Goal: Navigation & Orientation: Find specific page/section

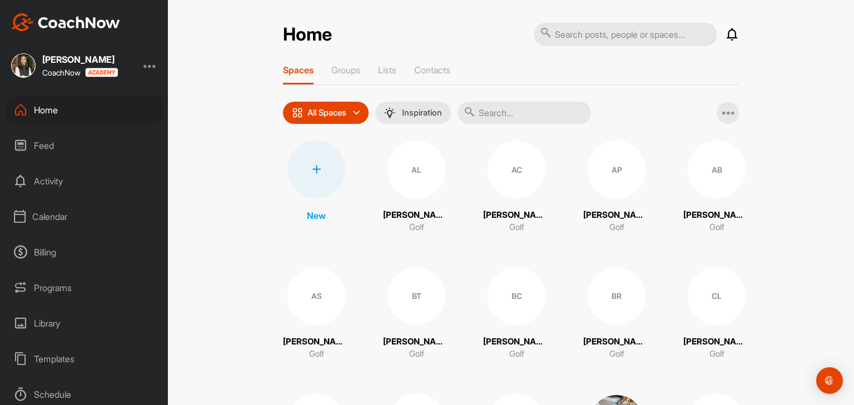
click at [59, 217] on div "Calendar" at bounding box center [84, 217] width 157 height 28
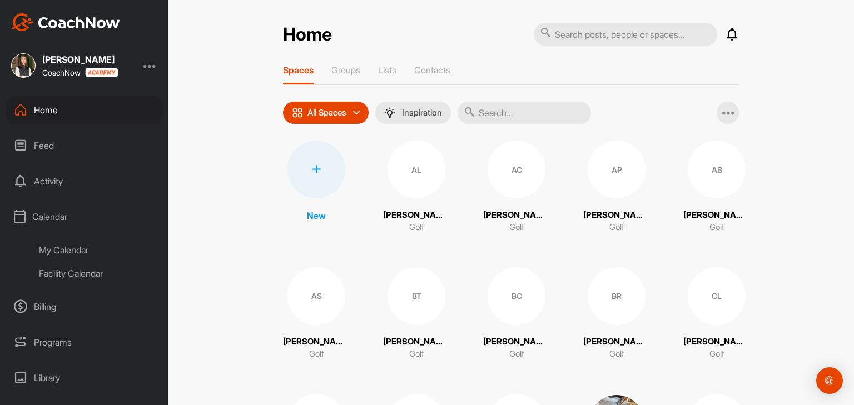
click at [67, 248] on div "My Calendar" at bounding box center [97, 250] width 132 height 23
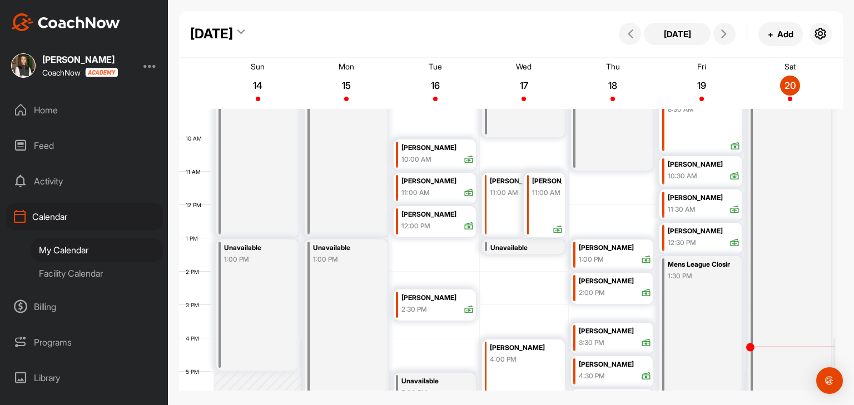
scroll to position [249, 0]
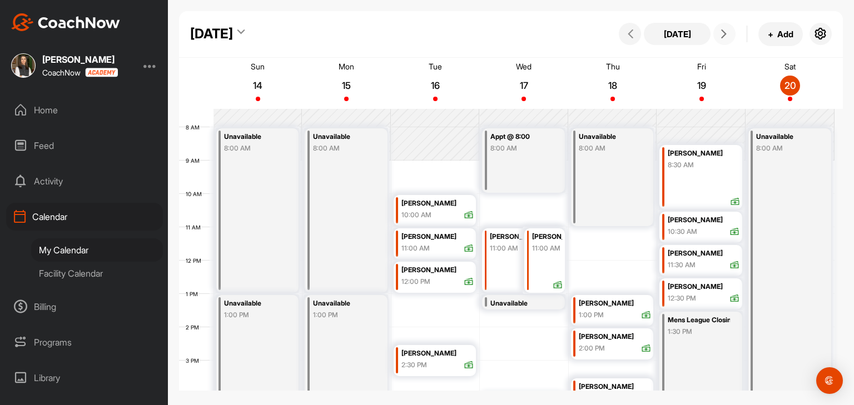
click at [728, 41] on button at bounding box center [724, 34] width 22 height 22
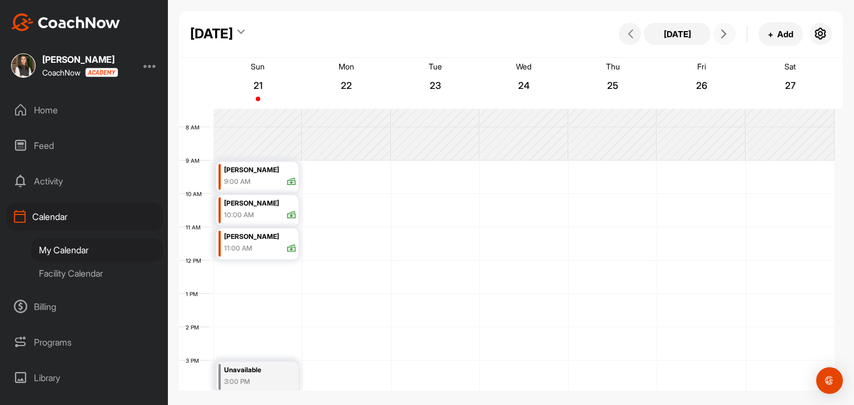
scroll to position [193, 0]
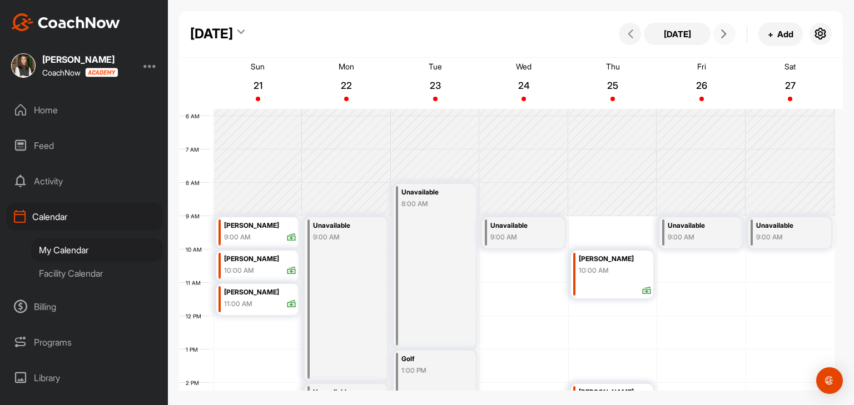
click at [721, 36] on icon at bounding box center [723, 33] width 9 height 9
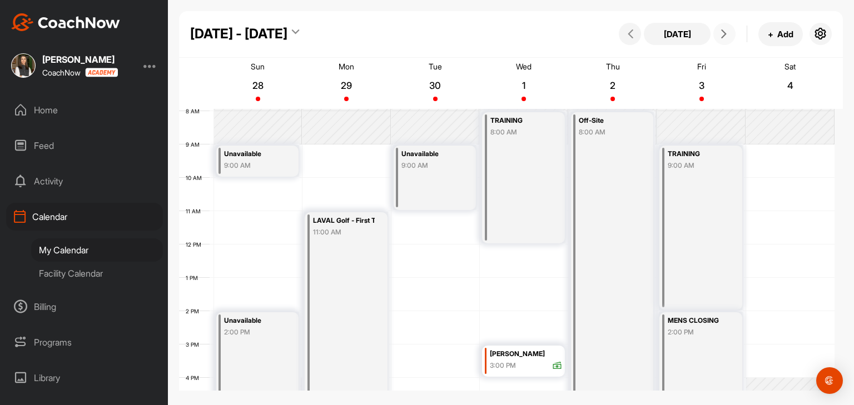
scroll to position [249, 0]
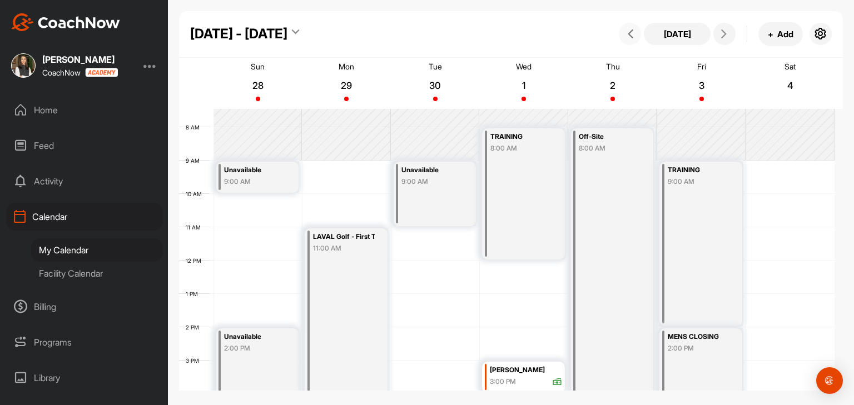
click at [624, 39] on button at bounding box center [630, 34] width 22 height 22
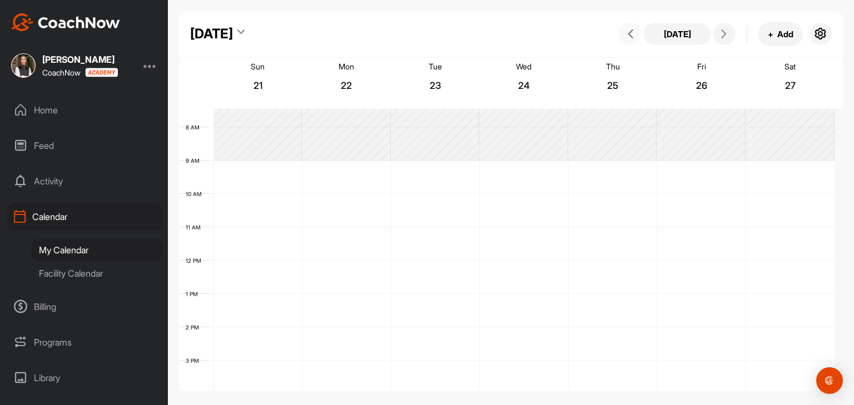
scroll to position [193, 0]
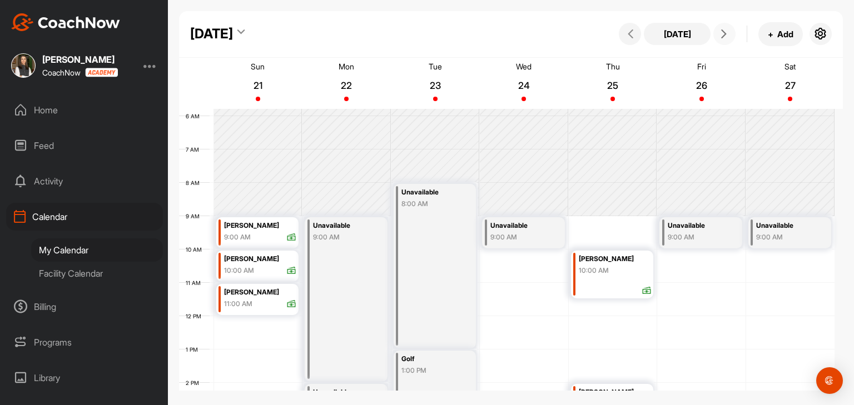
click at [724, 37] on icon at bounding box center [723, 33] width 9 height 9
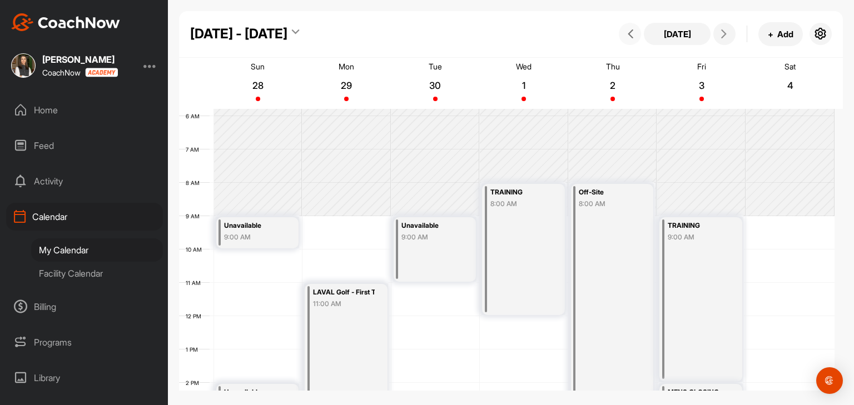
click at [635, 38] on icon at bounding box center [630, 33] width 9 height 9
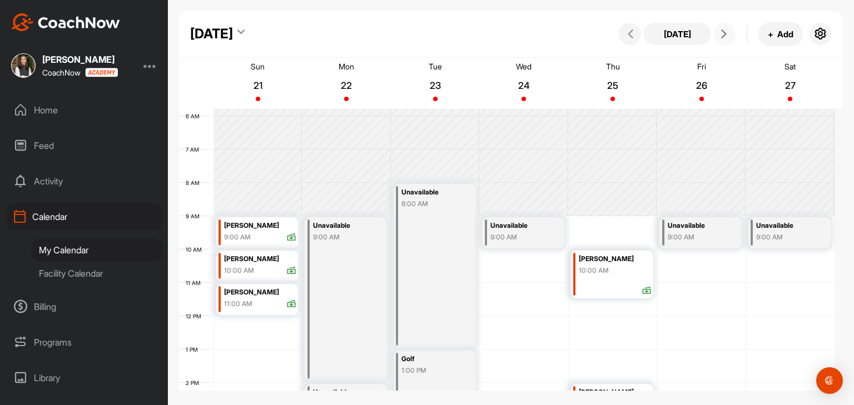
click at [731, 37] on span at bounding box center [724, 33] width 13 height 9
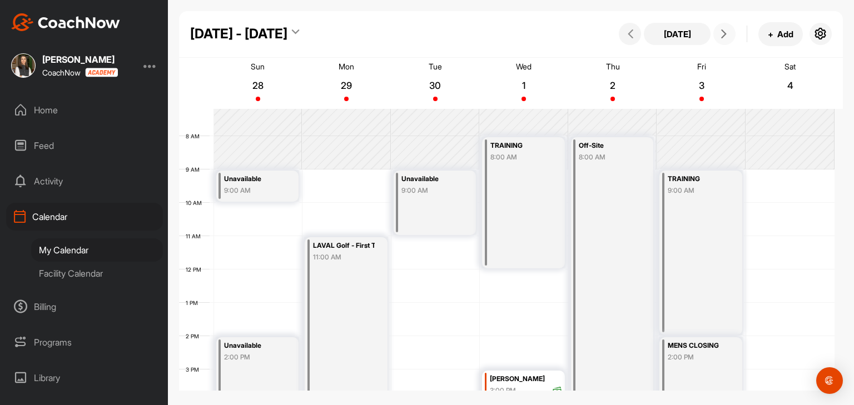
scroll to position [249, 0]
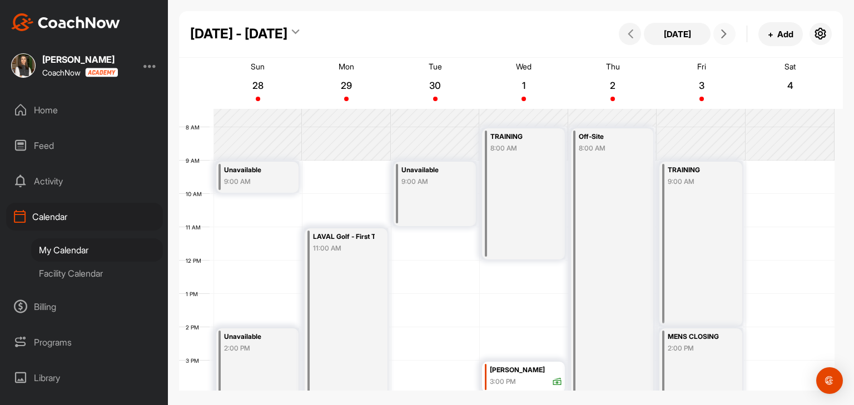
click at [721, 33] on icon at bounding box center [723, 33] width 9 height 9
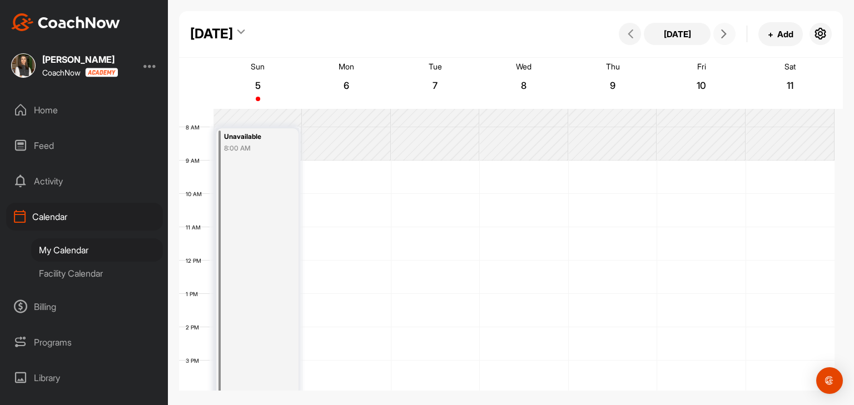
scroll to position [192, 0]
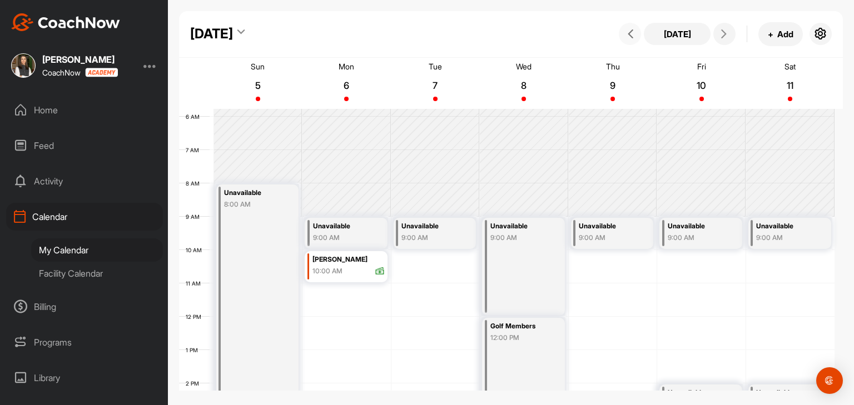
click at [635, 37] on span at bounding box center [629, 33] width 13 height 9
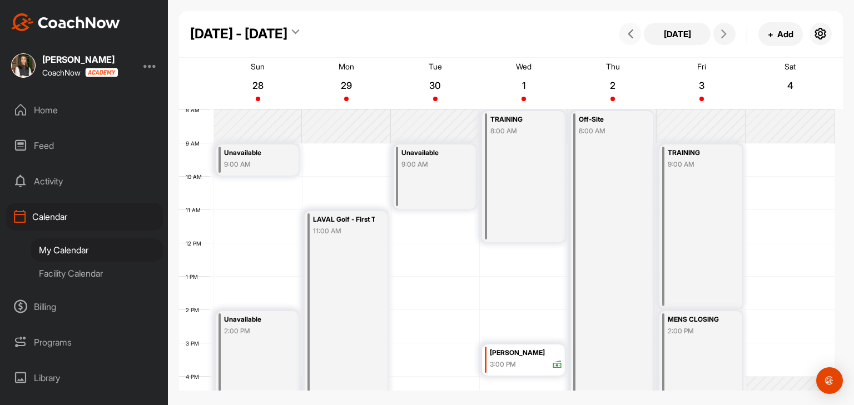
scroll to position [304, 0]
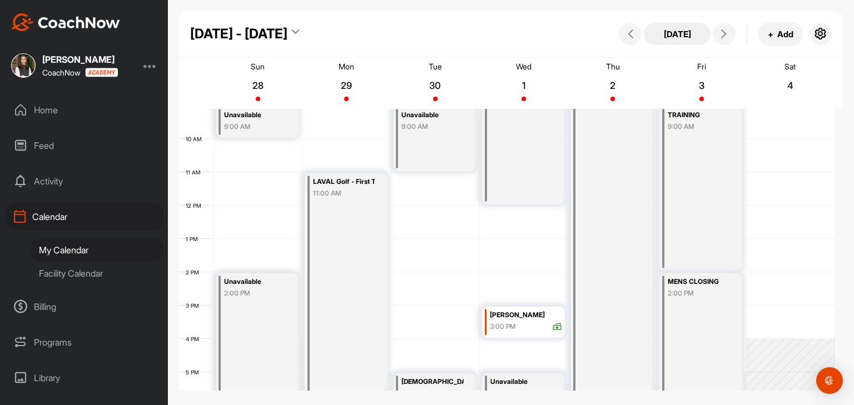
click at [681, 38] on button "[DATE]" at bounding box center [677, 34] width 67 height 22
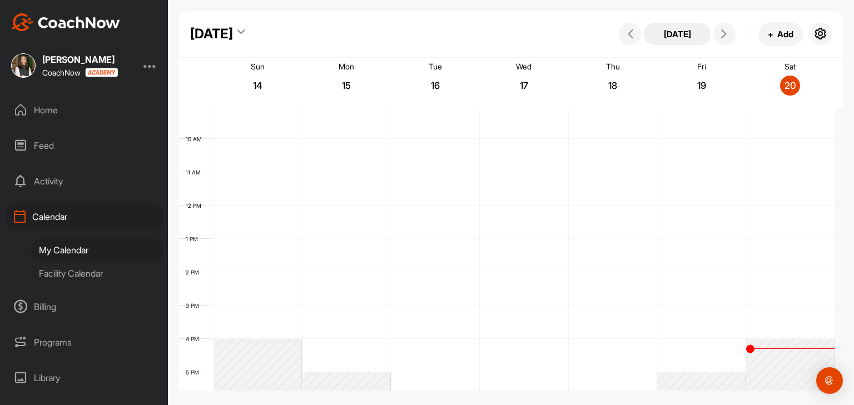
scroll to position [192, 0]
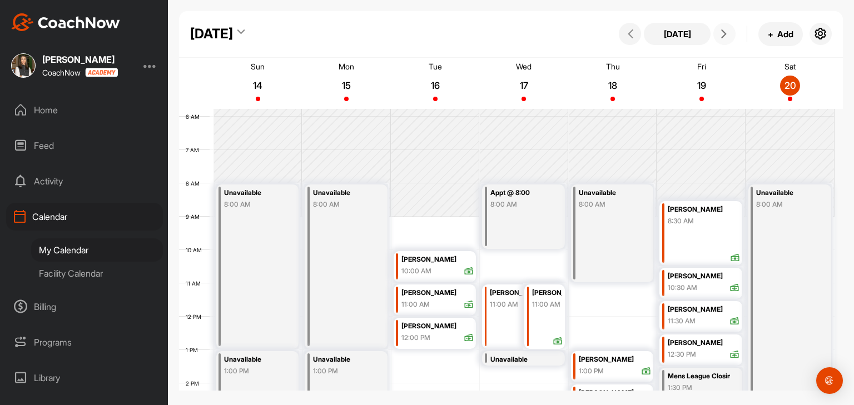
click at [721, 31] on icon at bounding box center [723, 33] width 9 height 9
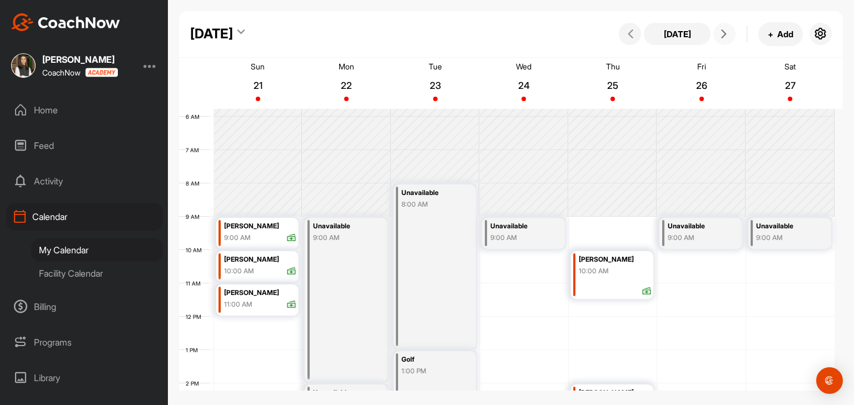
click at [721, 34] on icon at bounding box center [723, 33] width 9 height 9
